Goal: Navigation & Orientation: Find specific page/section

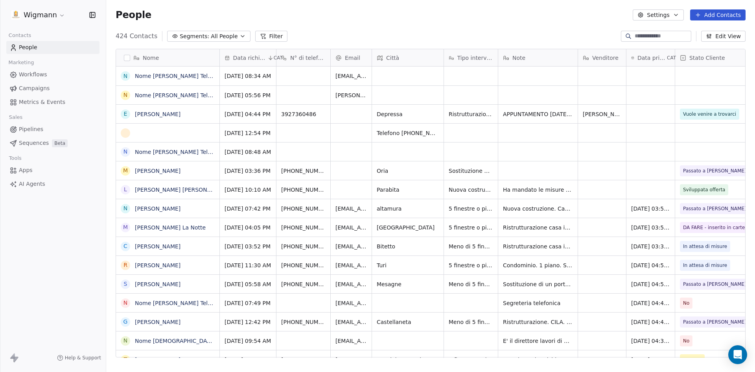
scroll to position [321, 643]
click at [191, 78] on link "Nome [PERSON_NAME] Telefono [PHONE_NUMBER] [GEOGRAPHIC_DATA] Email [EMAIL_ADDRE…" at bounding box center [475, 76] width 681 height 6
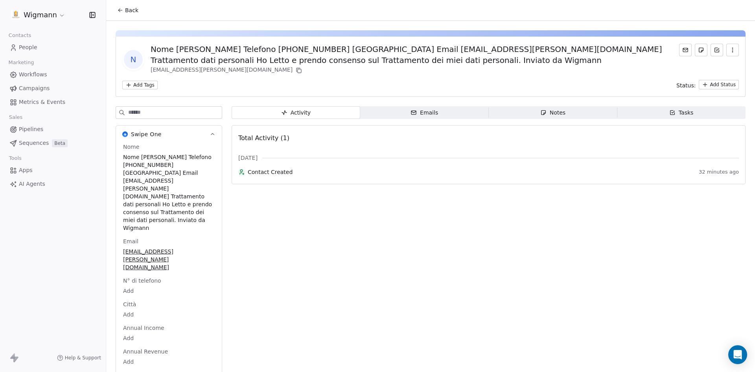
click at [122, 12] on icon at bounding box center [120, 10] width 6 height 6
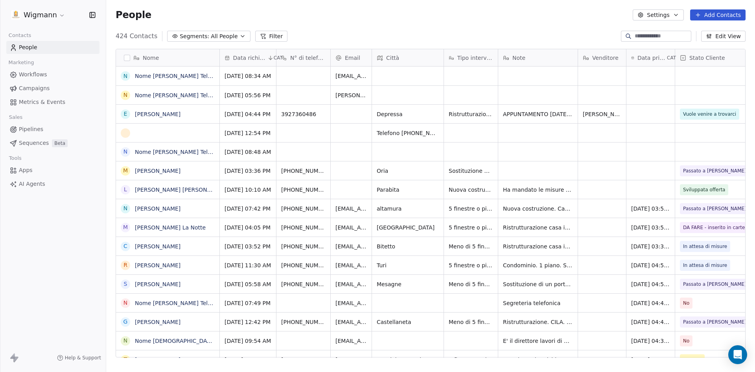
scroll to position [321, 643]
click at [164, 92] on link "Nome [PERSON_NAME] Telefono [PHONE_NUMBER] [GEOGRAPHIC_DATA] (LE) Email [EMAIL_…" at bounding box center [463, 95] width 657 height 6
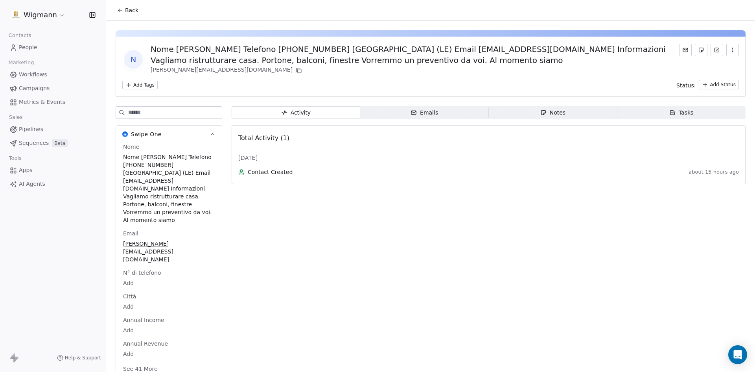
click at [122, 9] on icon at bounding box center [120, 10] width 6 height 6
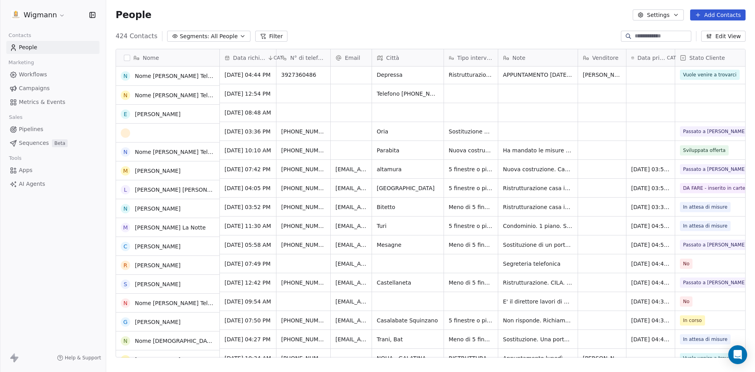
scroll to position [39, 0]
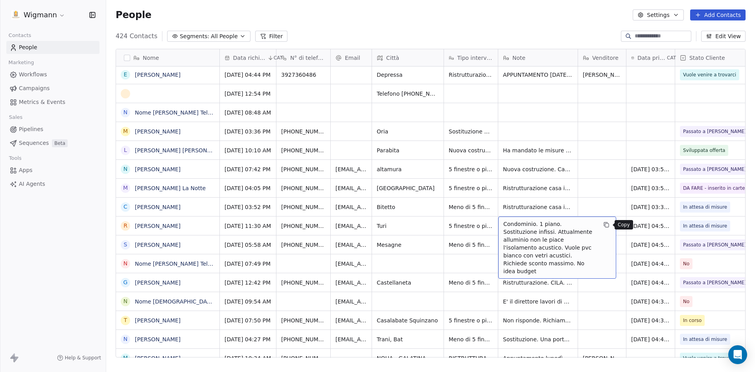
click at [605, 226] on icon "grid" at bounding box center [607, 225] width 4 height 4
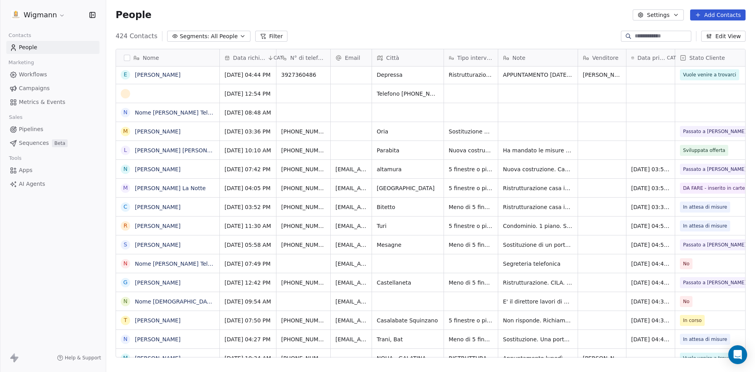
scroll to position [0, 85]
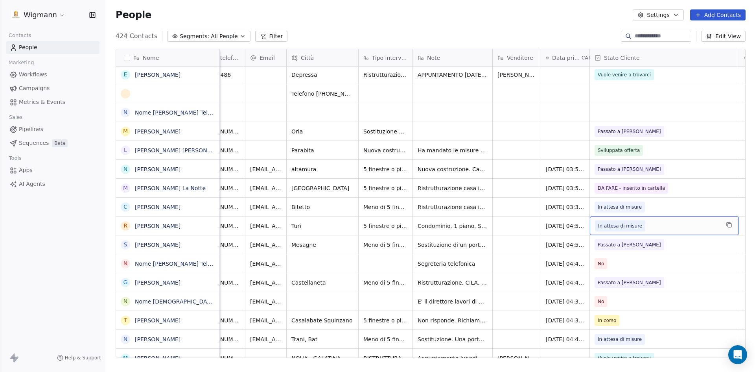
click at [708, 226] on span "In attesa di misure" at bounding box center [657, 225] width 125 height 11
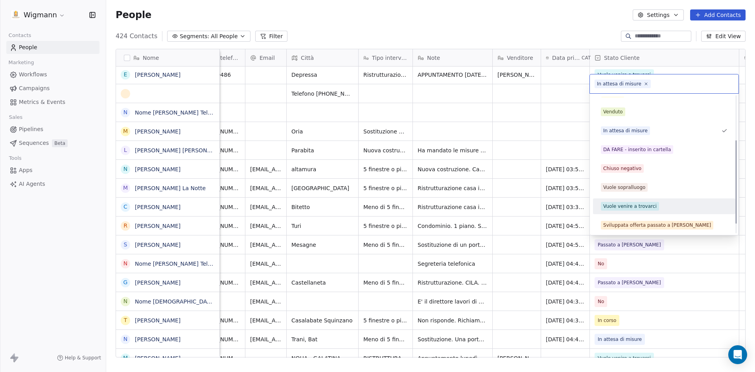
scroll to position [88, 0]
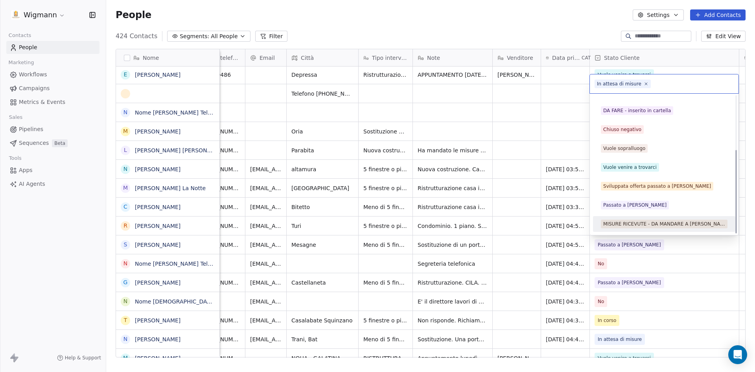
drag, startPoint x: 663, startPoint y: 223, endPoint x: 469, endPoint y: 278, distance: 202.2
click at [663, 222] on div "MISURE RICEVUTE - DA MANDARE A [PERSON_NAME]" at bounding box center [664, 223] width 122 height 7
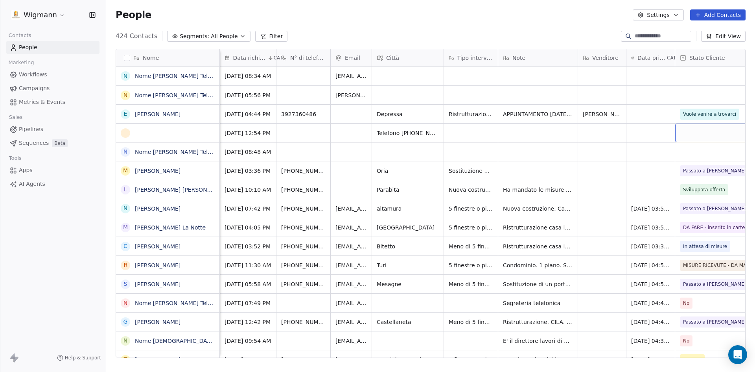
scroll to position [0, 85]
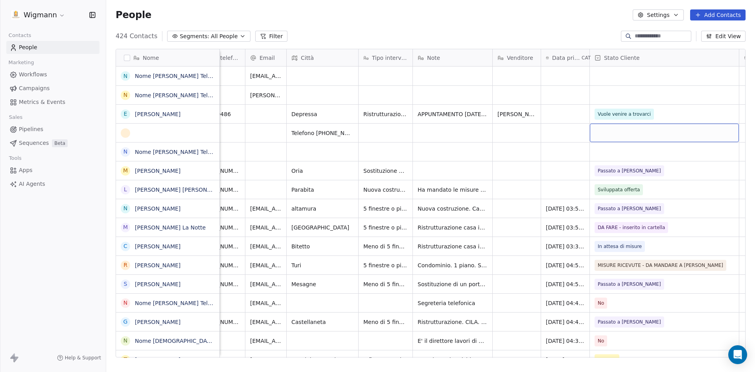
click at [714, 132] on div "grid" at bounding box center [664, 132] width 149 height 18
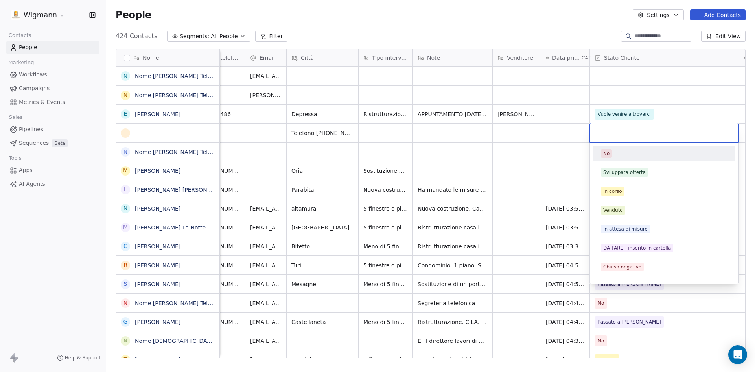
click at [608, 152] on div "No" at bounding box center [606, 153] width 6 height 7
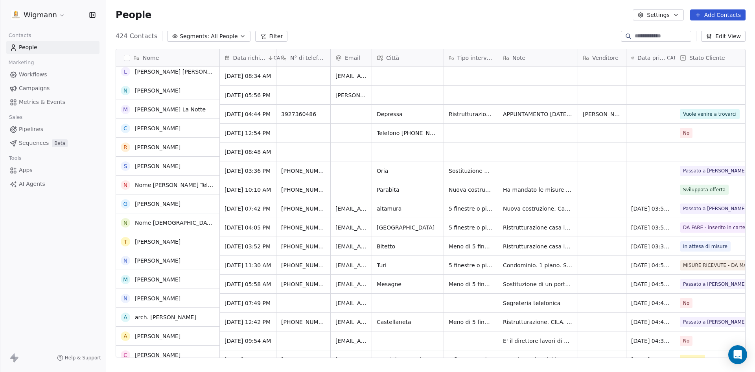
scroll to position [0, 0]
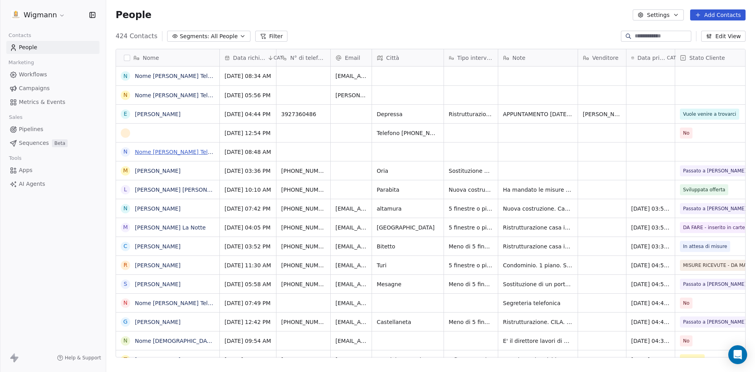
click at [199, 153] on link "Nome [PERSON_NAME] Telefono [PHONE_NUMBER] Città Palagianello Trattamento dati …" at bounding box center [399, 152] width 528 height 6
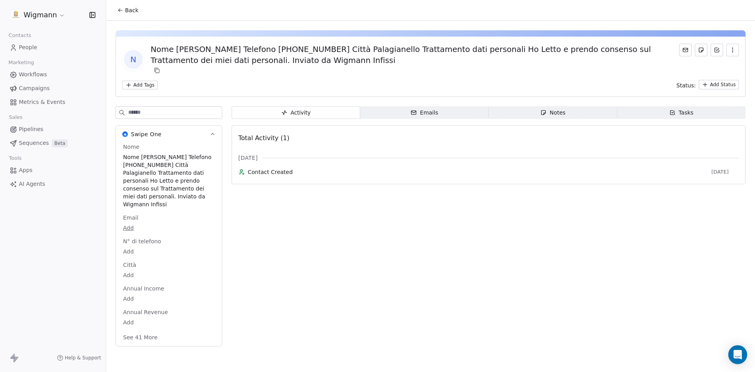
drag, startPoint x: 118, startPoint y: 8, endPoint x: 118, endPoint y: 12, distance: 4.0
click at [118, 8] on icon at bounding box center [120, 10] width 6 height 6
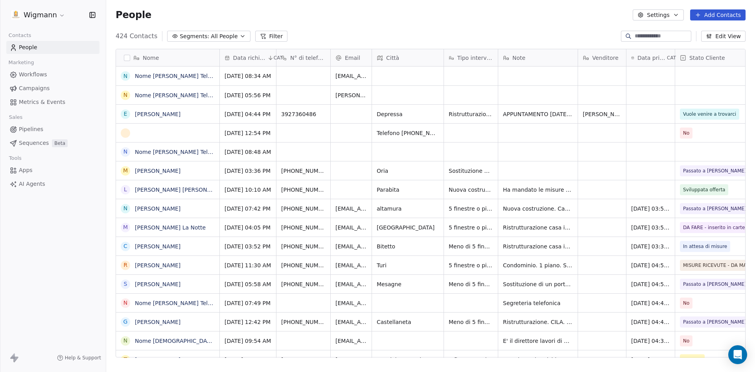
scroll to position [321, 643]
click at [162, 97] on link "Nome [PERSON_NAME] Telefono [PHONE_NUMBER] [GEOGRAPHIC_DATA] (LE) Email [EMAIL_…" at bounding box center [463, 95] width 657 height 6
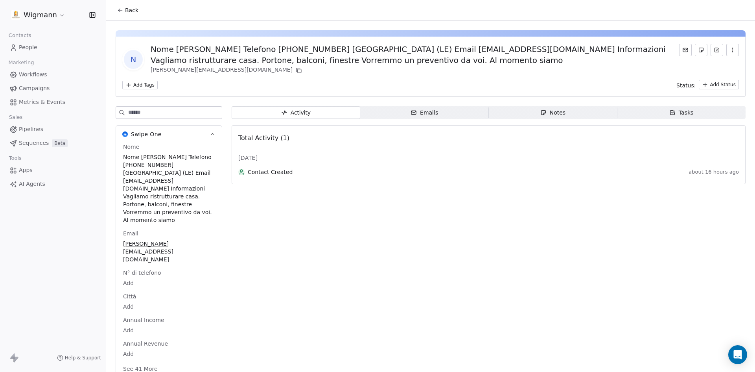
click at [120, 11] on icon at bounding box center [119, 11] width 2 height 2
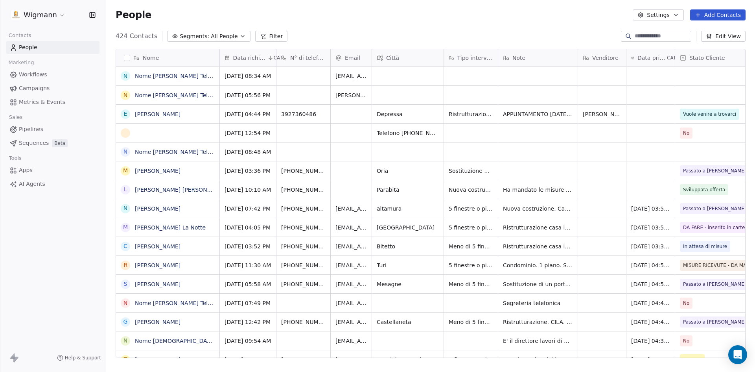
scroll to position [321, 643]
click at [187, 76] on link "Nome [PERSON_NAME] Telefono [PHONE_NUMBER] [GEOGRAPHIC_DATA] Email [EMAIL_ADDRE…" at bounding box center [475, 76] width 681 height 6
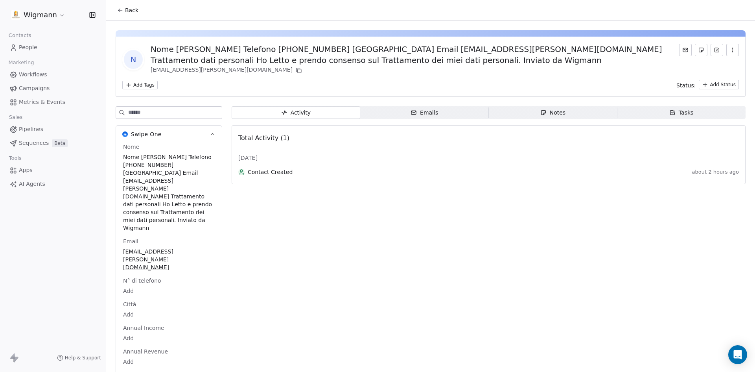
click at [123, 13] on button "Back" at bounding box center [127, 10] width 31 height 14
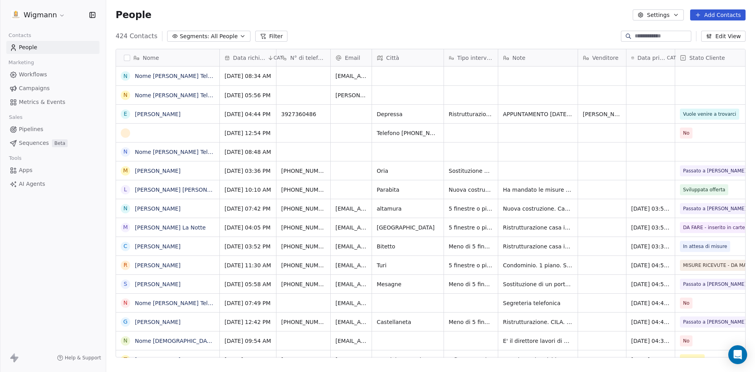
scroll to position [321, 643]
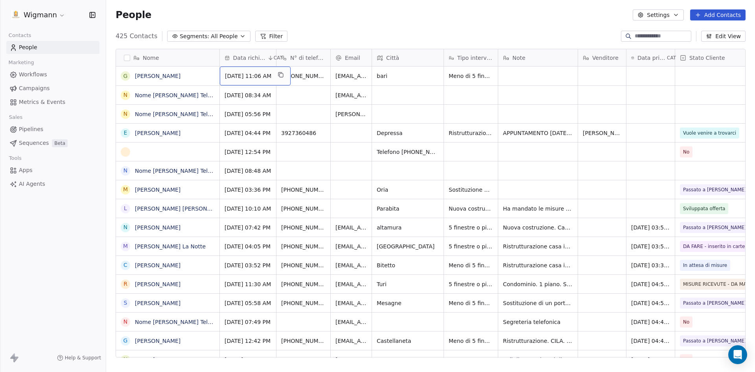
click at [336, 29] on div "People Settings Add Contacts" at bounding box center [430, 15] width 649 height 30
click at [390, 26] on div "People Settings Add Contacts" at bounding box center [430, 15] width 649 height 30
